Goal: Transaction & Acquisition: Purchase product/service

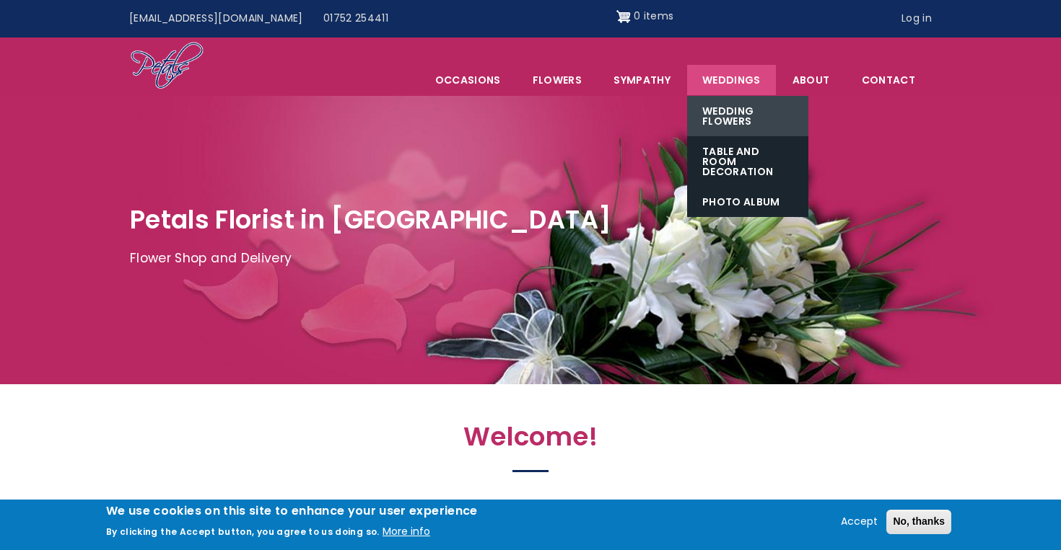
click at [742, 113] on link "Wedding Flowers" at bounding box center [747, 116] width 121 height 40
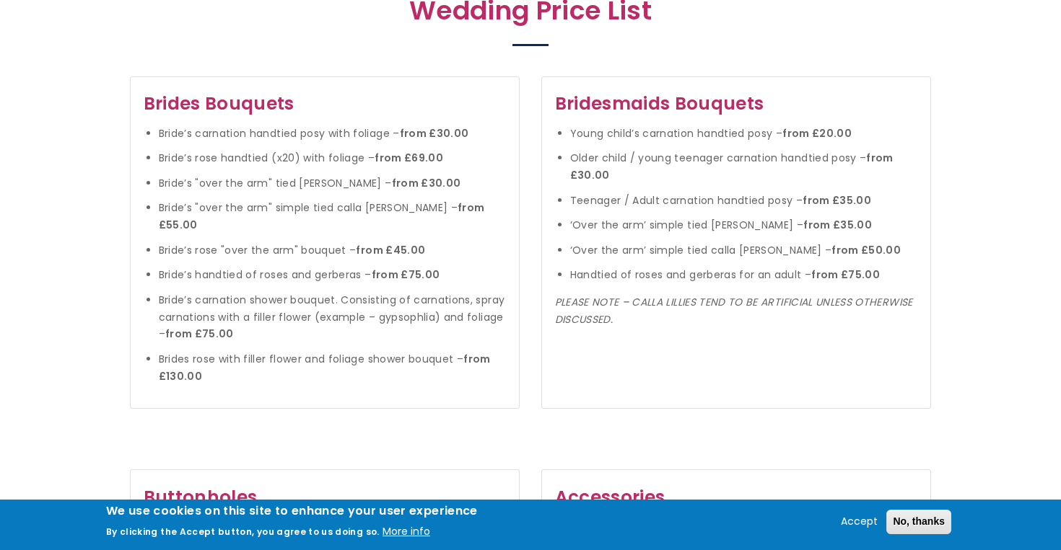
scroll to position [1467, 0]
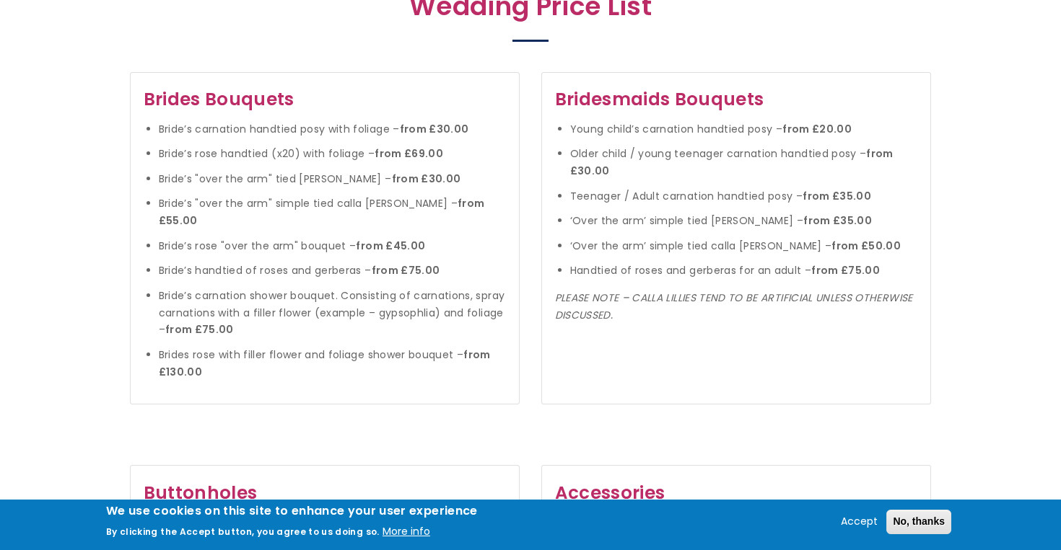
click at [248, 317] on li "Bride’s carnation shower bouquet. Consisting of carnations, spray carnations wi…" at bounding box center [333, 314] width 348 height 52
click at [320, 263] on li "Bride’s handtied of roses and gerberas – from £75.00" at bounding box center [333, 271] width 348 height 17
drag, startPoint x: 449, startPoint y: 153, endPoint x: 121, endPoint y: 154, distance: 328.3
click at [121, 154] on div "Brides Bouquets Bride’s carnation handtied posy with foliage – from £30.00 Brid…" at bounding box center [530, 237] width 822 height 333
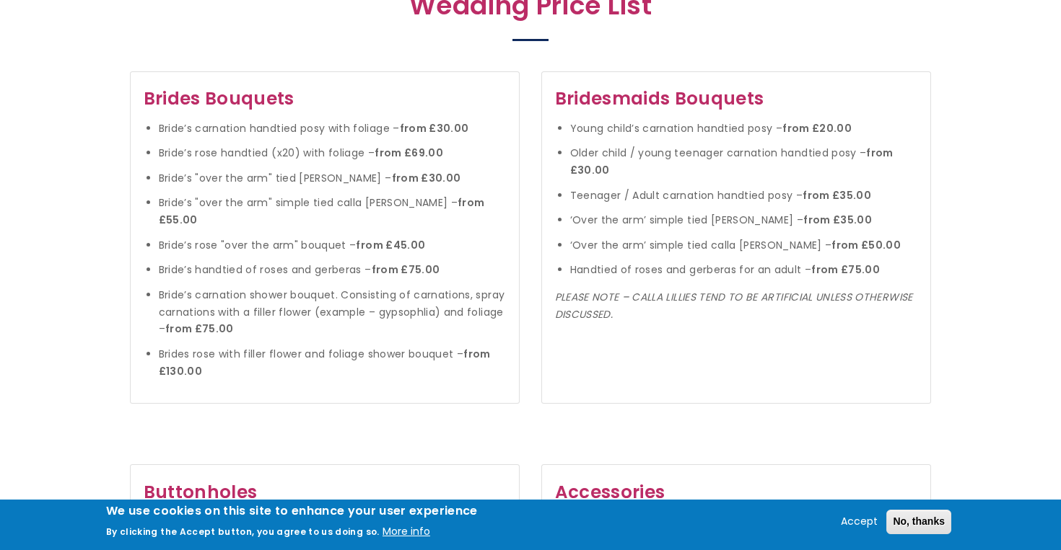
click at [323, 161] on li "Bride’s rose handtied (x20) with foliage – from £69.00" at bounding box center [333, 153] width 348 height 17
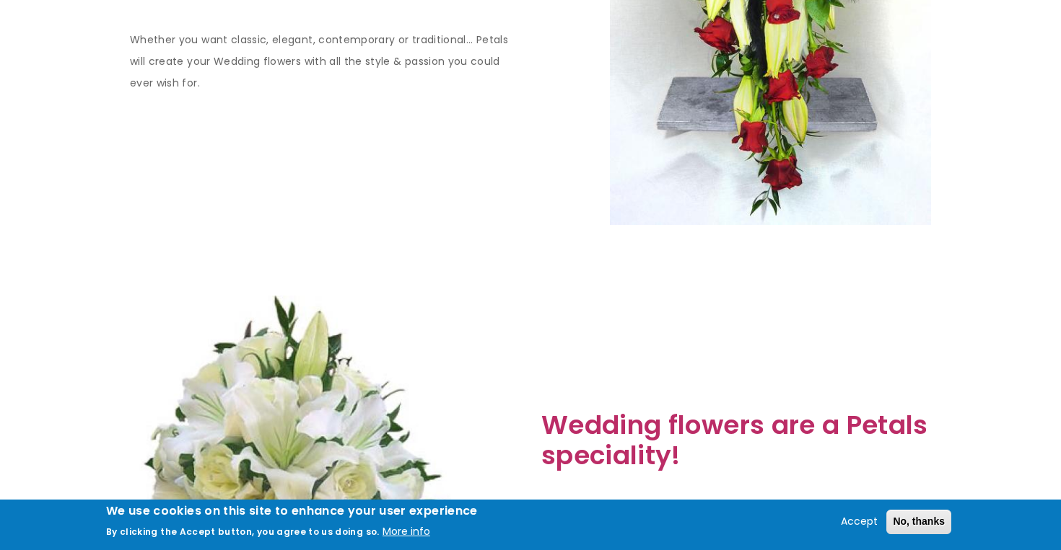
scroll to position [0, 0]
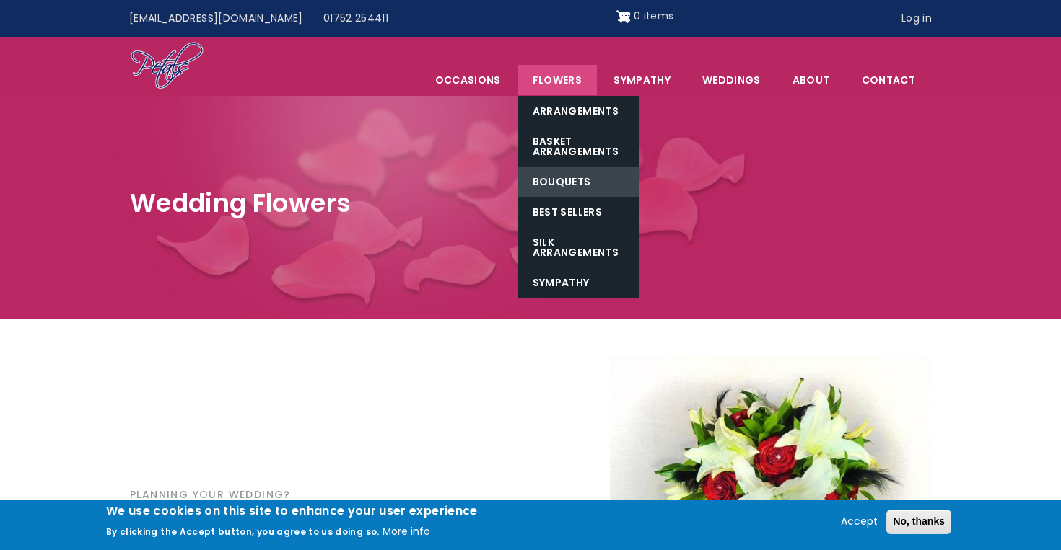
click at [582, 183] on link "Bouquets" at bounding box center [577, 182] width 121 height 30
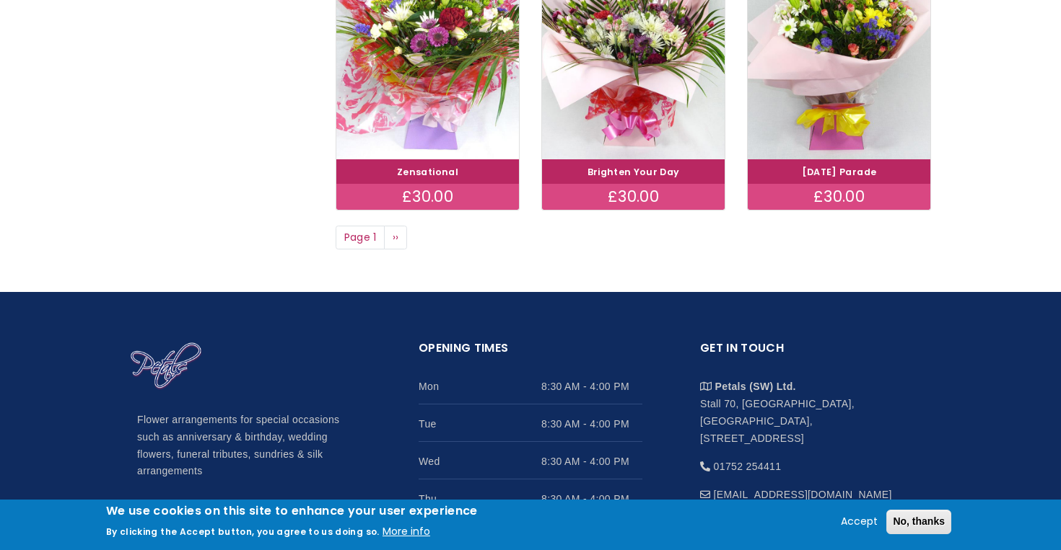
scroll to position [1195, 0]
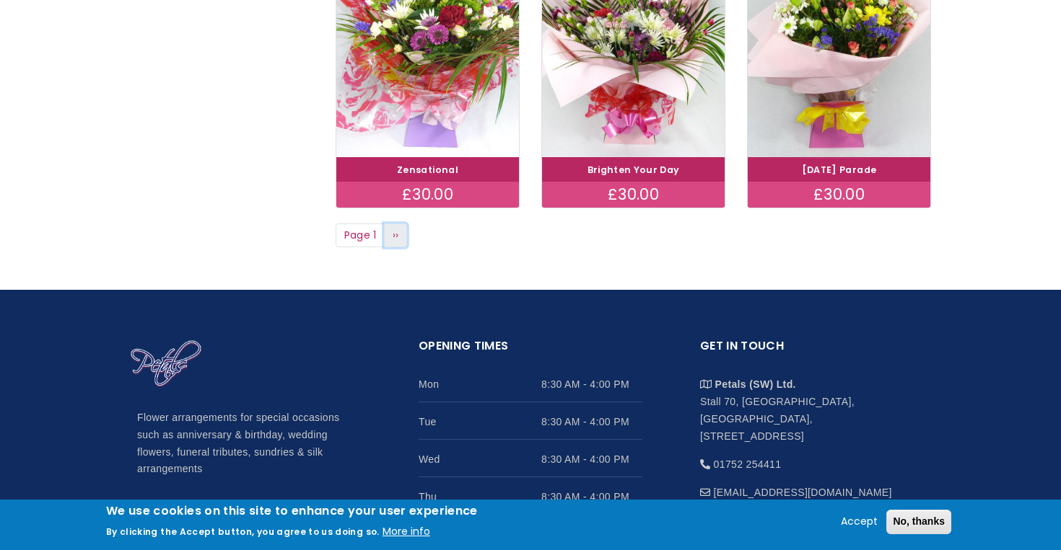
click at [393, 237] on span "››" at bounding box center [395, 235] width 6 height 14
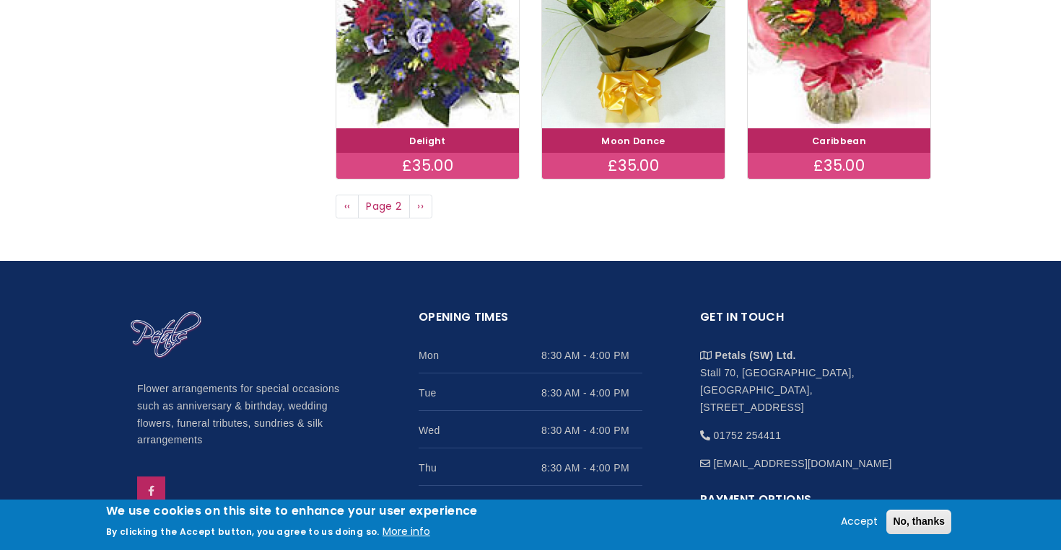
scroll to position [1227, 0]
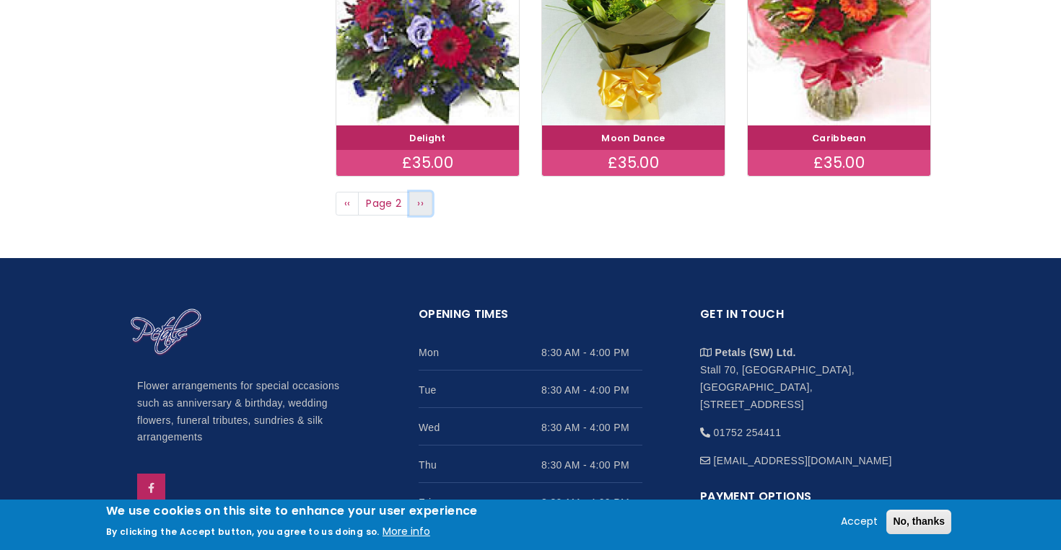
click at [426, 202] on link "Next page ››" at bounding box center [420, 204] width 23 height 25
